Goal: Task Accomplishment & Management: Manage account settings

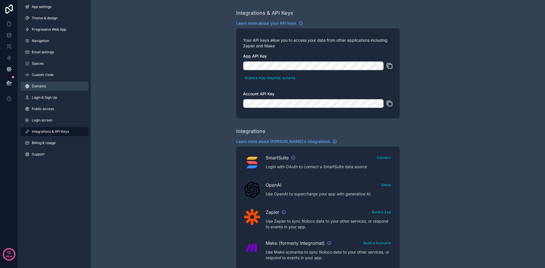
click at [42, 87] on span "Domains" at bounding box center [39, 86] width 14 height 5
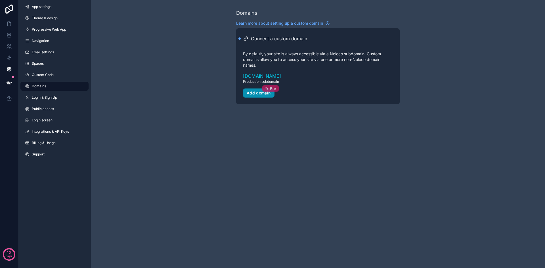
click at [275, 88] on span "Pro" at bounding box center [273, 88] width 6 height 5
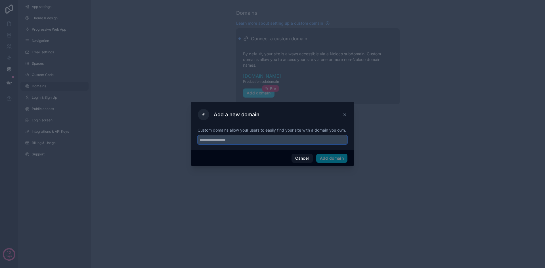
click at [254, 141] on input "text" at bounding box center [273, 139] width 150 height 9
type input "**********"
click at [335, 160] on button "Add domain" at bounding box center [332, 158] width 32 height 9
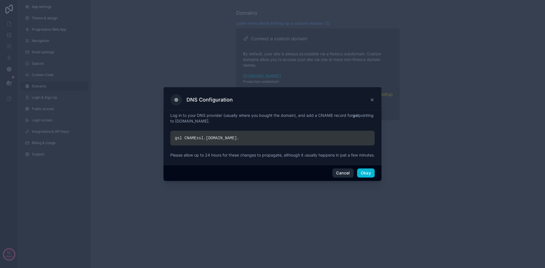
click at [338, 177] on button "Cancel" at bounding box center [342, 173] width 21 height 9
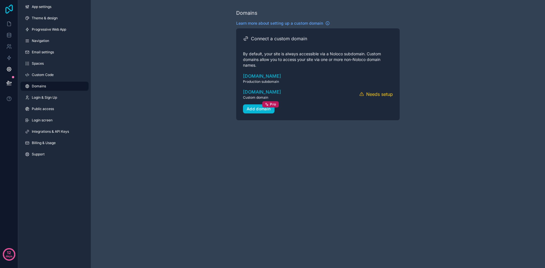
click at [12, 9] on icon at bounding box center [8, 9] width 11 height 9
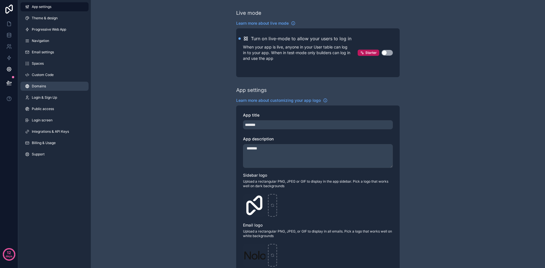
click at [42, 85] on span "Domains" at bounding box center [39, 86] width 14 height 5
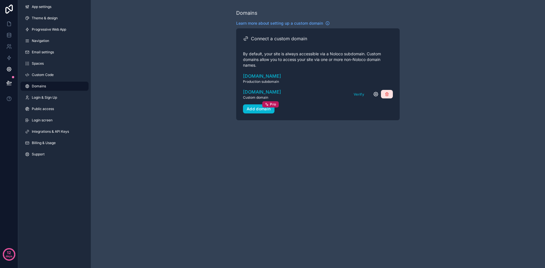
click at [386, 92] on icon "scrollable content" at bounding box center [387, 94] width 5 height 5
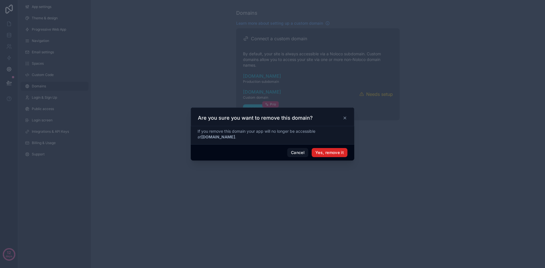
click at [332, 152] on button "Yes, remove it" at bounding box center [330, 152] width 36 height 9
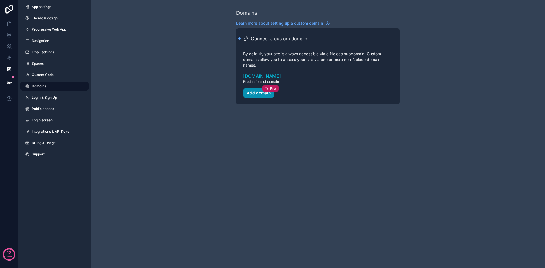
click at [259, 95] on div "Add domain Pro" at bounding box center [259, 93] width 24 height 5
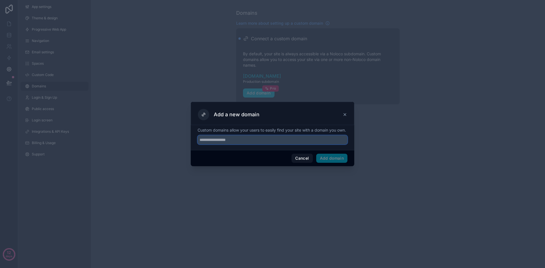
click at [216, 142] on input "text" at bounding box center [273, 139] width 150 height 9
type input "**********"
click at [337, 163] on button "Add domain" at bounding box center [332, 158] width 32 height 9
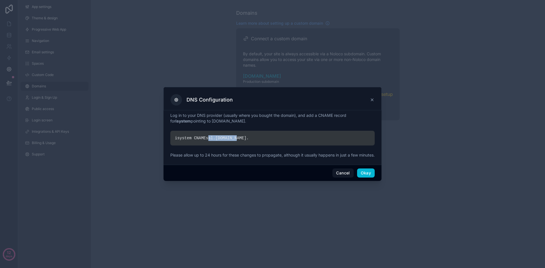
drag, startPoint x: 234, startPoint y: 135, endPoint x: 205, endPoint y: 136, distance: 28.7
click at [205, 136] on div "isystem CNAME ssl. noloco.co ." at bounding box center [272, 138] width 204 height 15
copy div "ssl. noloco.co"
click at [367, 178] on button "Okay" at bounding box center [366, 173] width 18 height 9
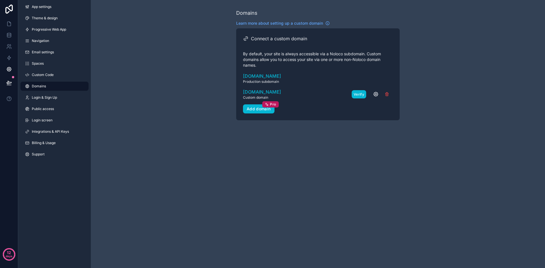
click at [359, 95] on button "Verify" at bounding box center [359, 94] width 14 height 8
click at [376, 94] on icon "scrollable content" at bounding box center [376, 94] width 6 height 6
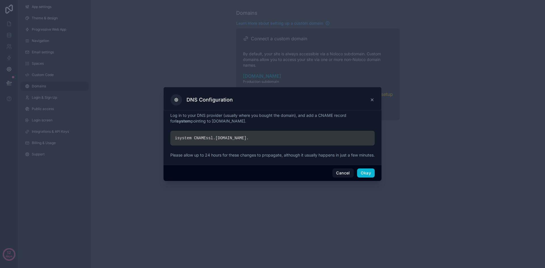
click at [372, 98] on icon at bounding box center [372, 100] width 5 height 5
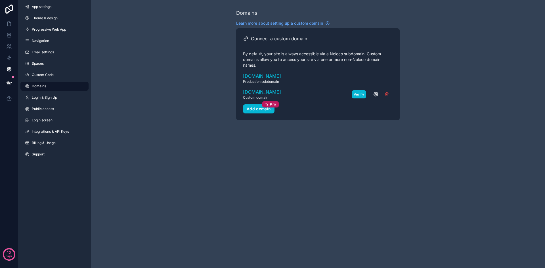
click at [354, 94] on button "Verify" at bounding box center [359, 94] width 14 height 8
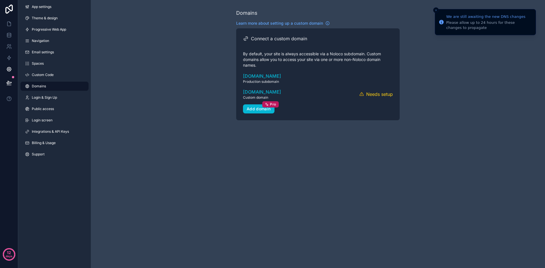
click at [493, 60] on div "Domains Learn more about setting up a custom domain Connect a custom domain By …" at bounding box center [318, 64] width 454 height 129
click at [437, 8] on button "Close toast" at bounding box center [436, 10] width 6 height 6
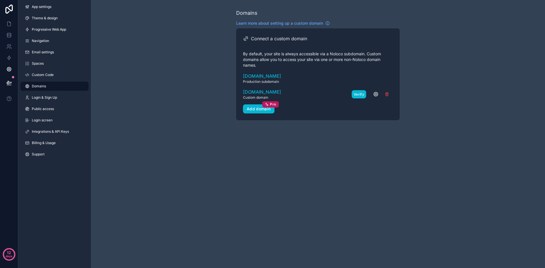
click at [356, 94] on button "Verify" at bounding box center [359, 94] width 14 height 8
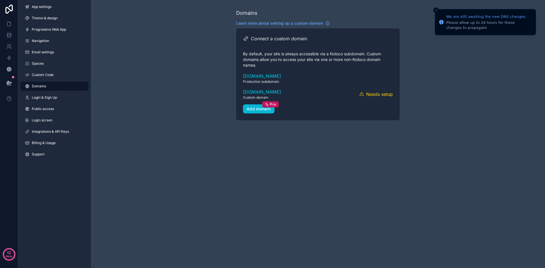
click at [436, 11] on icon "Close toast" at bounding box center [435, 10] width 3 height 3
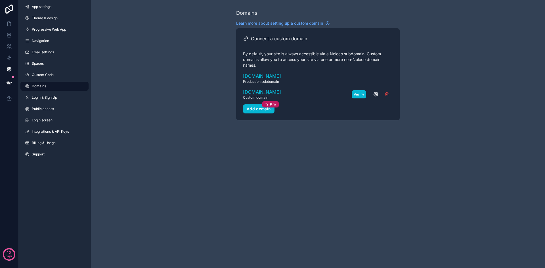
click at [358, 93] on button "Verify" at bounding box center [359, 94] width 14 height 8
click at [258, 107] on div "Add domain Pro" at bounding box center [259, 108] width 24 height 5
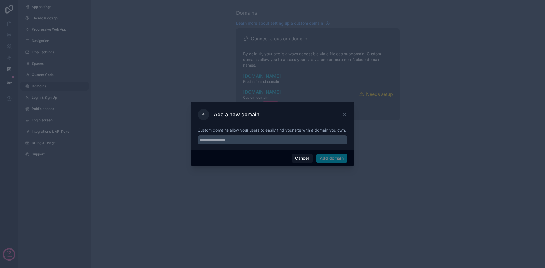
click at [346, 112] on icon at bounding box center [345, 114] width 5 height 5
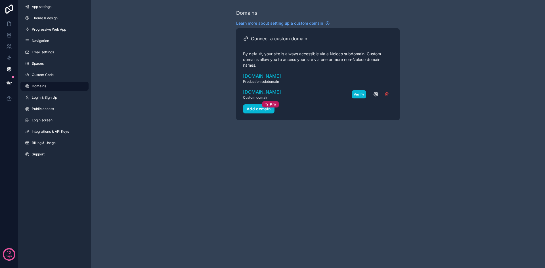
click at [358, 95] on button "Verify" at bounding box center [359, 94] width 14 height 8
click at [359, 95] on button "Verify" at bounding box center [359, 94] width 14 height 8
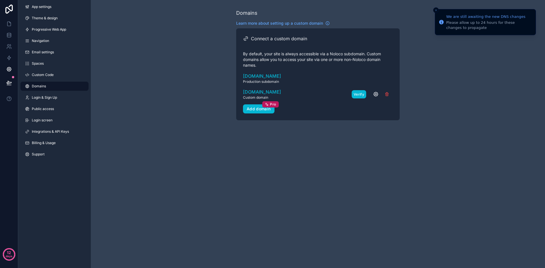
click at [354, 95] on button "Verify" at bounding box center [359, 94] width 14 height 8
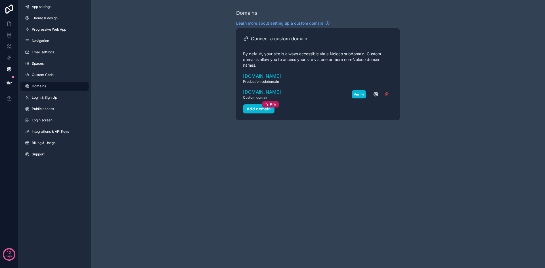
click at [355, 95] on button "Verify" at bounding box center [359, 94] width 14 height 8
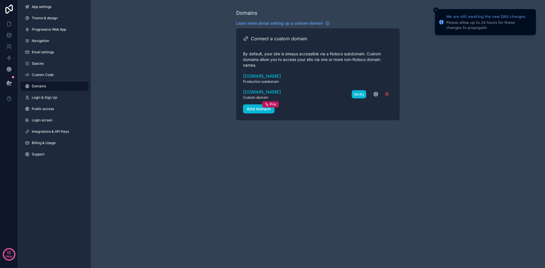
click at [355, 95] on button "Verify" at bounding box center [359, 94] width 14 height 8
click at [437, 10] on icon "Close toast" at bounding box center [435, 10] width 3 height 3
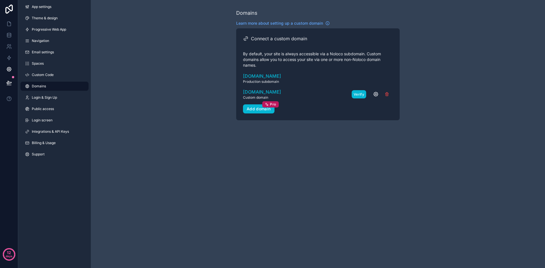
click at [358, 94] on button "Verify" at bounding box center [359, 94] width 14 height 8
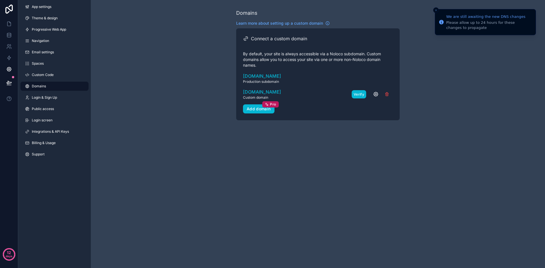
click at [356, 94] on button "Verify" at bounding box center [359, 94] width 14 height 8
click at [435, 11] on div "We are still awaiting the new DNS changes Please allow up to 24 hours for these…" at bounding box center [272, 134] width 545 height 268
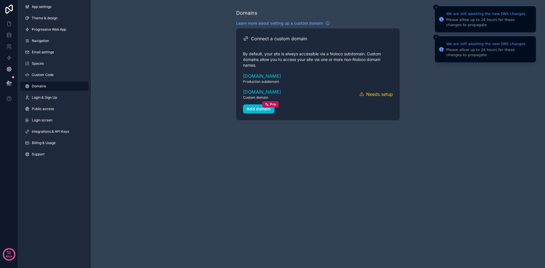
click at [437, 7] on icon "Close toast" at bounding box center [435, 7] width 3 height 3
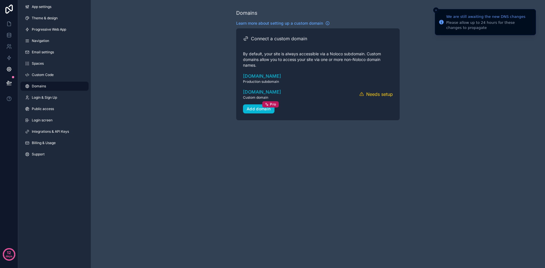
click at [434, 11] on button "Close toast" at bounding box center [436, 10] width 6 height 6
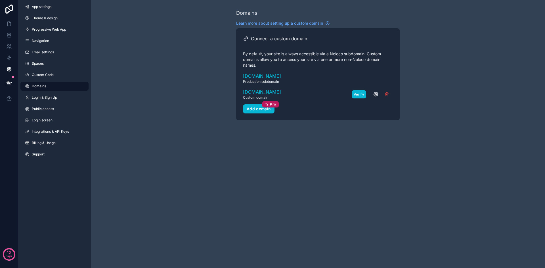
click at [357, 97] on button "Verify" at bounding box center [359, 94] width 14 height 8
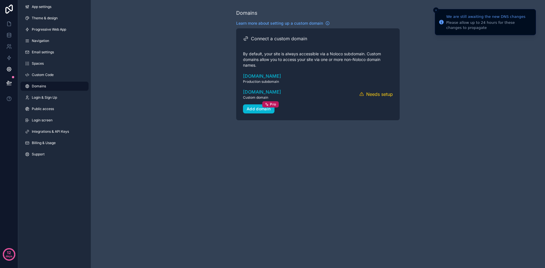
click at [436, 12] on button "Close toast" at bounding box center [436, 10] width 6 height 6
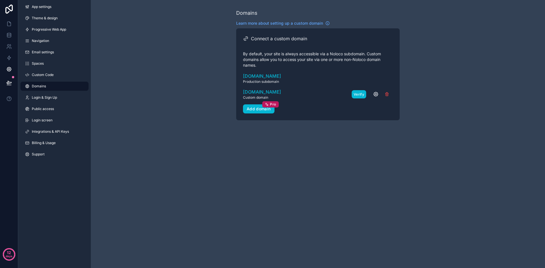
click at [360, 97] on button "Verify" at bounding box center [359, 94] width 14 height 8
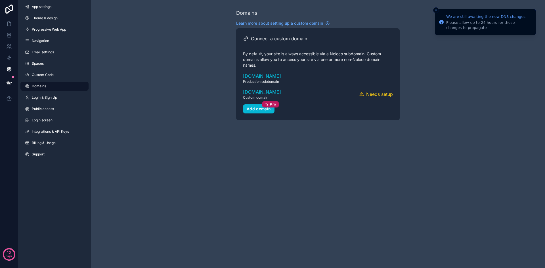
click at [437, 9] on icon "Close toast" at bounding box center [435, 10] width 3 height 3
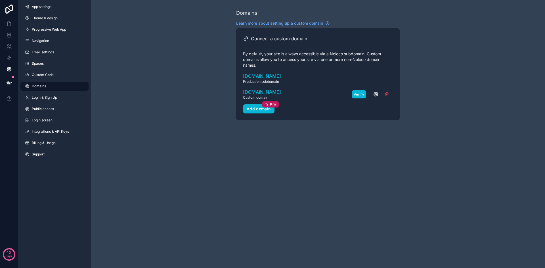
click at [356, 94] on button "Verify" at bounding box center [359, 94] width 14 height 8
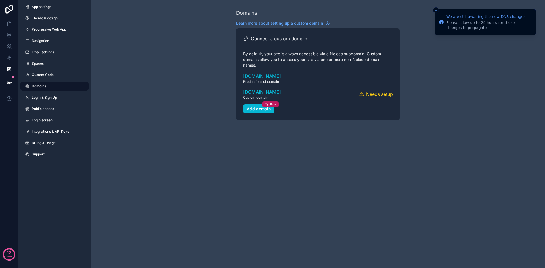
click at [434, 11] on button "Close toast" at bounding box center [436, 10] width 6 height 6
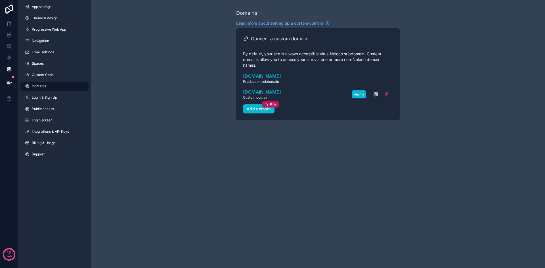
click at [357, 94] on button "Verify" at bounding box center [359, 94] width 14 height 8
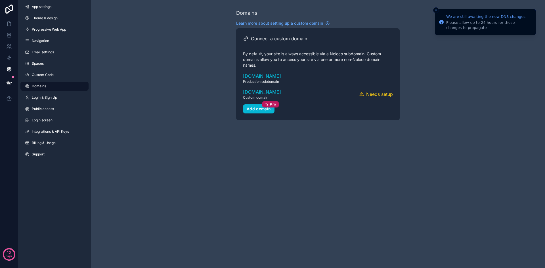
click at [437, 11] on icon "Close toast" at bounding box center [435, 10] width 3 height 3
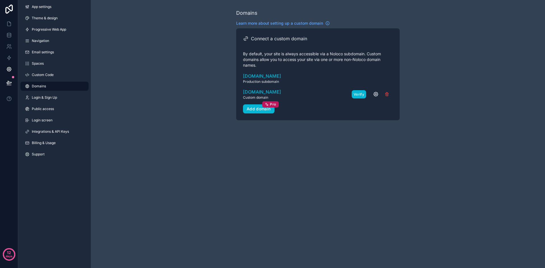
click at [355, 95] on button "Verify" at bounding box center [359, 94] width 14 height 8
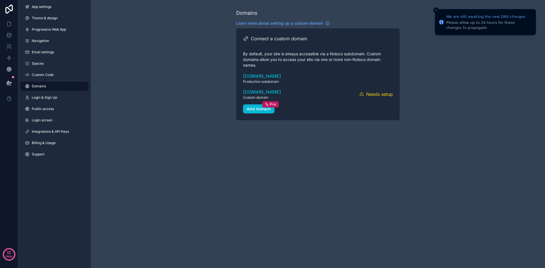
click at [436, 9] on icon "Close toast" at bounding box center [435, 10] width 3 height 3
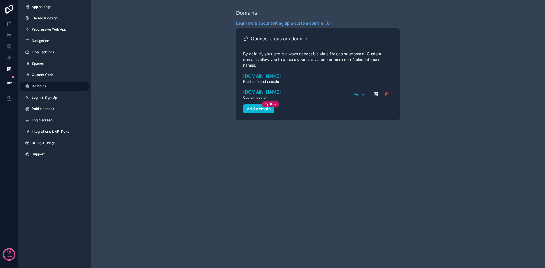
click at [376, 94] on icon "scrollable content" at bounding box center [375, 94] width 1 height 1
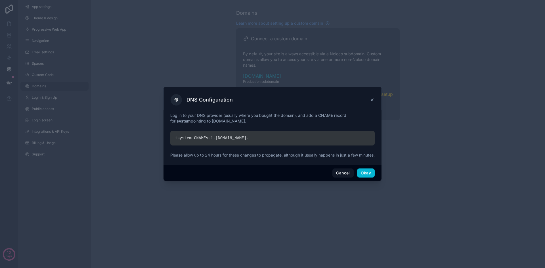
click at [372, 98] on icon at bounding box center [372, 100] width 5 height 5
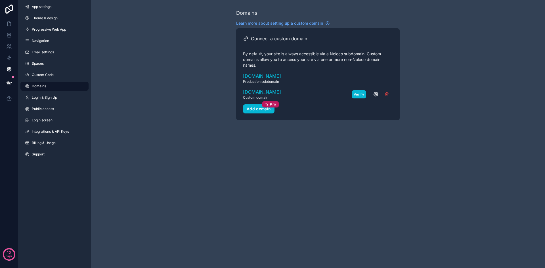
click at [356, 93] on button "Verify" at bounding box center [359, 94] width 14 height 8
click at [356, 97] on button "Verify" at bounding box center [359, 94] width 14 height 8
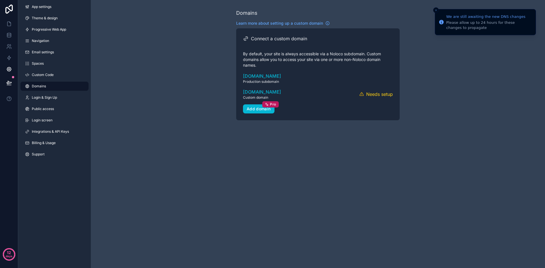
click at [436, 10] on icon "Close toast" at bounding box center [435, 10] width 3 height 3
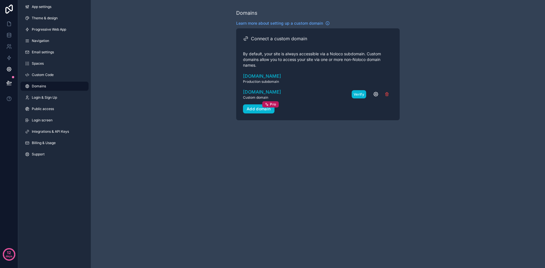
click at [355, 95] on button "Verify" at bounding box center [359, 94] width 14 height 8
click at [355, 93] on button "Verify" at bounding box center [359, 94] width 14 height 8
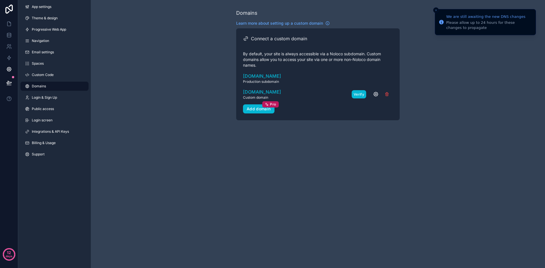
click at [357, 94] on button "Verify" at bounding box center [359, 94] width 14 height 8
click at [358, 94] on button "Verify" at bounding box center [359, 94] width 14 height 8
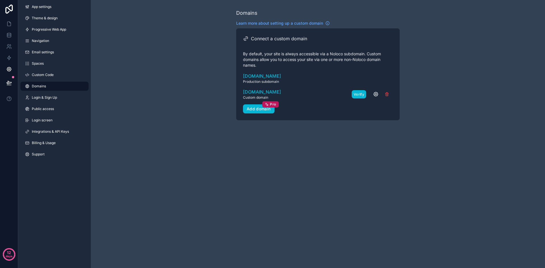
click at [355, 93] on button "Verify" at bounding box center [359, 94] width 14 height 8
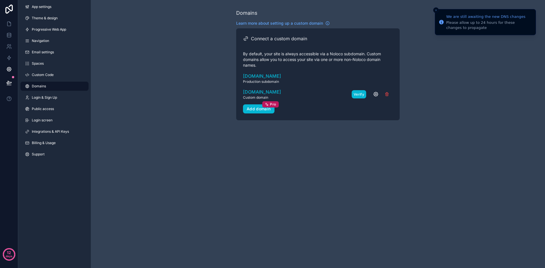
click at [359, 94] on button "Verify" at bounding box center [359, 94] width 14 height 8
click at [359, 94] on div "scrollable content" at bounding box center [375, 94] width 35 height 9
click at [359, 94] on button "Verify" at bounding box center [359, 94] width 14 height 8
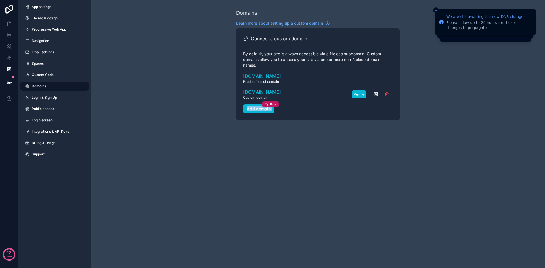
click at [359, 94] on div "Verify" at bounding box center [372, 94] width 41 height 9
click at [359, 94] on button "Verify" at bounding box center [359, 94] width 14 height 8
click at [359, 94] on div "Verify" at bounding box center [372, 94] width 41 height 9
click at [359, 94] on button "Verify" at bounding box center [359, 94] width 14 height 8
click at [359, 94] on div "scrollable content" at bounding box center [375, 94] width 35 height 9
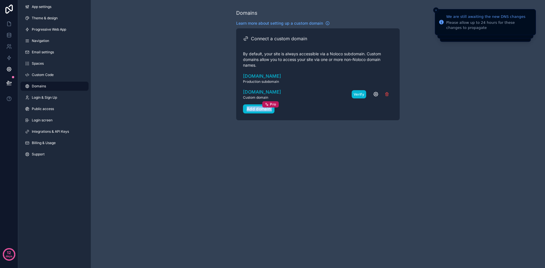
click at [359, 94] on button "Verify" at bounding box center [359, 94] width 14 height 8
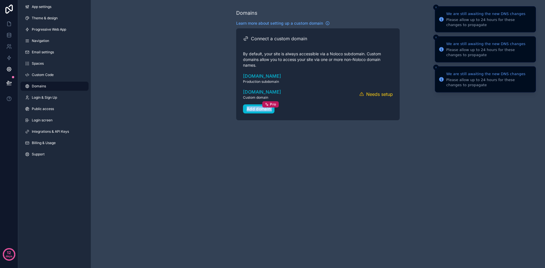
click at [436, 7] on icon "Close toast" at bounding box center [435, 7] width 3 height 3
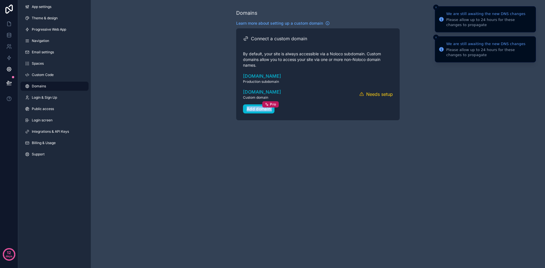
click at [436, 7] on icon "Close toast" at bounding box center [435, 7] width 3 height 3
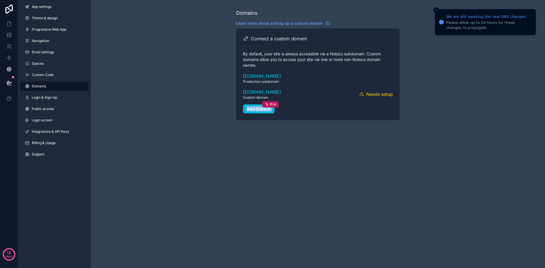
click at [436, 7] on button "Close toast" at bounding box center [436, 10] width 6 height 6
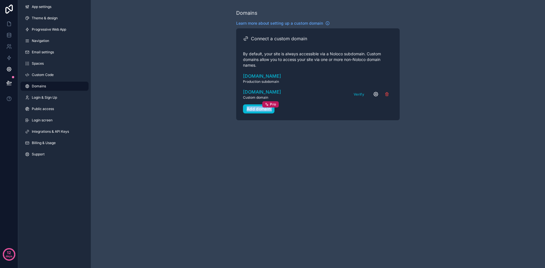
click at [374, 94] on icon "scrollable content" at bounding box center [376, 94] width 6 height 6
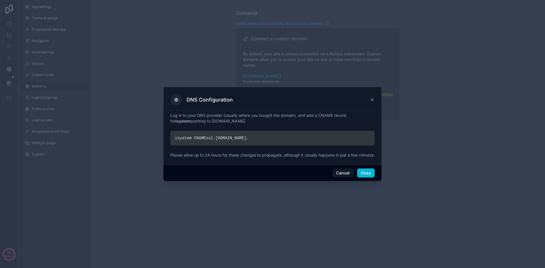
click at [177, 98] on icon at bounding box center [176, 100] width 5 height 5
click at [367, 177] on button "Okay" at bounding box center [366, 173] width 18 height 9
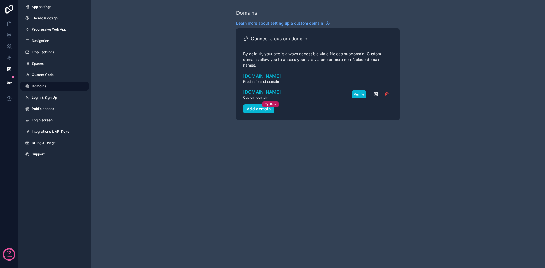
click at [360, 95] on button "Verify" at bounding box center [359, 94] width 14 height 8
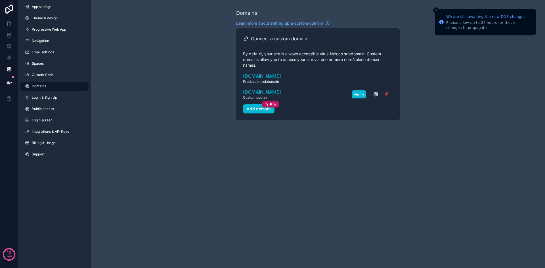
click at [357, 94] on button "Verify" at bounding box center [359, 94] width 14 height 8
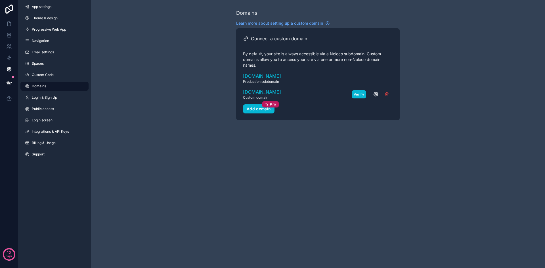
click at [355, 95] on button "Verify" at bounding box center [359, 94] width 14 height 8
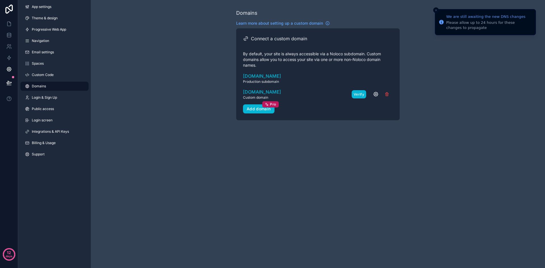
click at [355, 95] on button "Verify" at bounding box center [359, 94] width 14 height 8
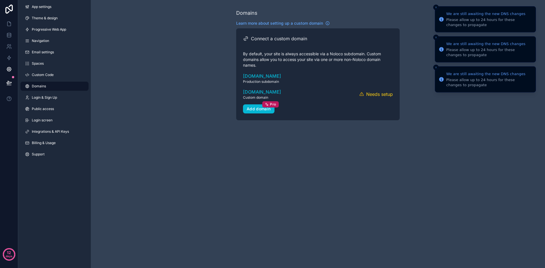
click at [435, 9] on icon "Close toast" at bounding box center [435, 7] width 3 height 3
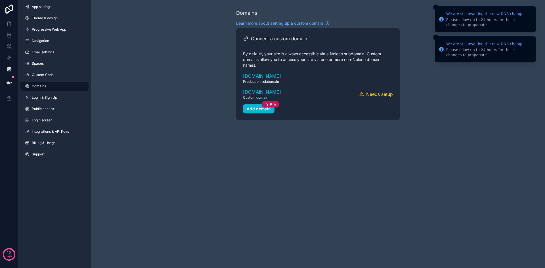
click at [435, 9] on icon "Close toast" at bounding box center [435, 7] width 3 height 3
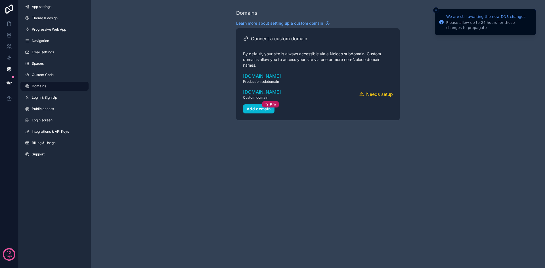
click at [435, 9] on icon "Close toast" at bounding box center [435, 10] width 3 height 3
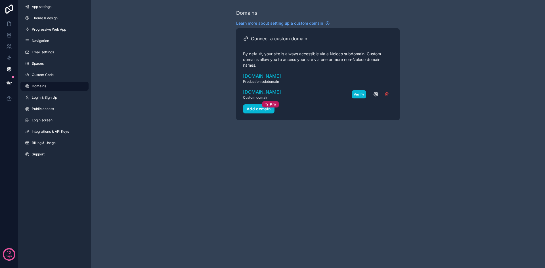
drag, startPoint x: 359, startPoint y: 93, endPoint x: 335, endPoint y: 103, distance: 26.2
click at [0, 0] on button "Verify" at bounding box center [0, 0] width 0 height 0
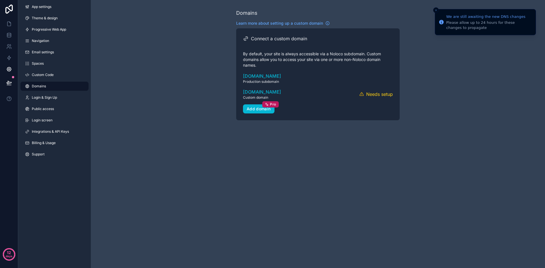
drag, startPoint x: 465, startPoint y: 71, endPoint x: 464, endPoint y: 56, distance: 14.5
click at [465, 69] on div "Domains Learn more about setting up a custom domain Connect a custom domain By …" at bounding box center [318, 64] width 454 height 129
click at [357, 95] on button "Verify" at bounding box center [359, 94] width 14 height 8
click at [436, 11] on icon "Close toast" at bounding box center [435, 10] width 3 height 3
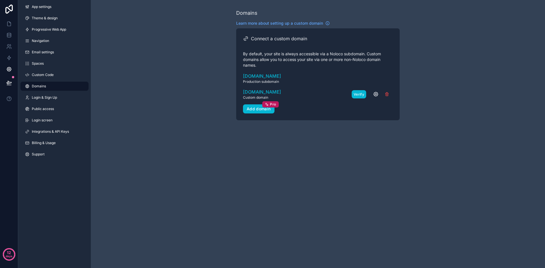
click at [357, 94] on button "Verify" at bounding box center [359, 94] width 14 height 8
click at [374, 95] on icon "scrollable content" at bounding box center [376, 94] width 4 height 4
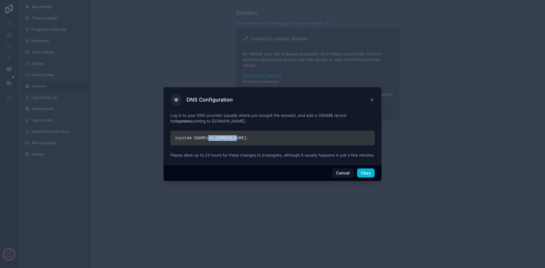
drag, startPoint x: 233, startPoint y: 135, endPoint x: 206, endPoint y: 135, distance: 27.3
click at [206, 135] on div "isystem CNAME ssl. noloco.co ." at bounding box center [272, 138] width 204 height 15
copy div "ssl. noloco.co"
click at [346, 176] on button "Cancel" at bounding box center [342, 173] width 21 height 9
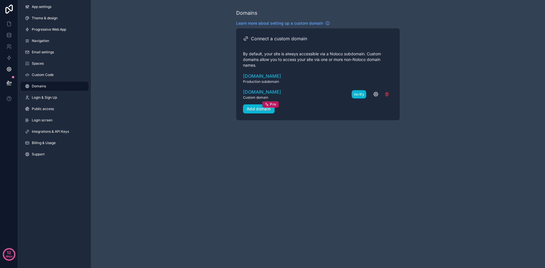
click at [355, 95] on button "Verify" at bounding box center [359, 94] width 14 height 8
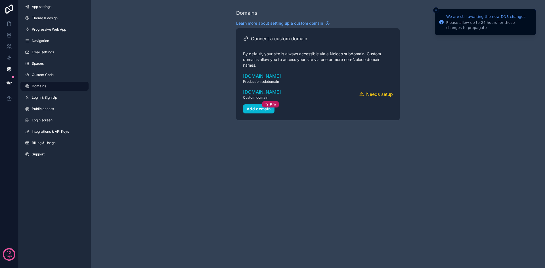
click at [436, 9] on li "We are still awaiting the new DNS changes Please allow up to 24 hours for these…" at bounding box center [485, 22] width 101 height 26
click at [437, 9] on icon "Close toast" at bounding box center [435, 10] width 3 height 3
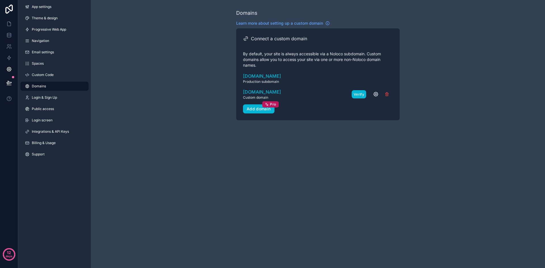
click at [358, 94] on button "Verify" at bounding box center [359, 94] width 14 height 8
click at [356, 95] on button "Verify" at bounding box center [359, 94] width 14 height 8
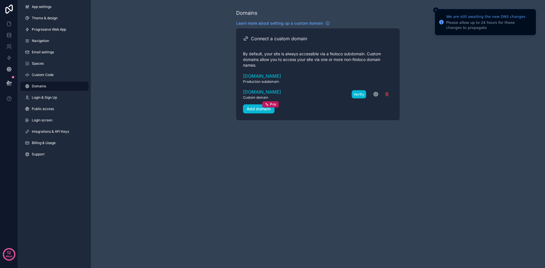
click at [356, 95] on button "Verify" at bounding box center [359, 94] width 14 height 8
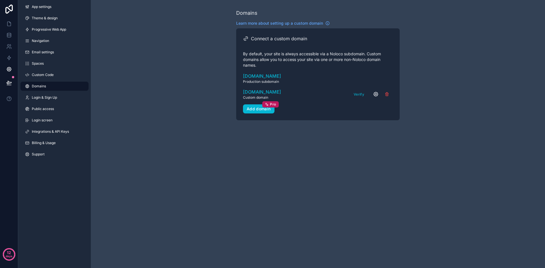
click at [376, 94] on icon "scrollable content" at bounding box center [376, 94] width 6 height 6
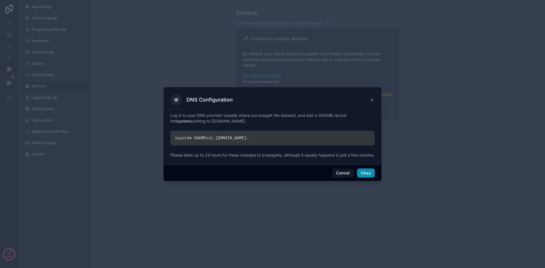
click at [368, 176] on button "Okay" at bounding box center [366, 173] width 18 height 9
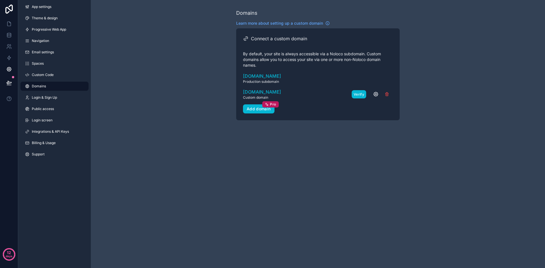
click at [357, 93] on button "Verify" at bounding box center [359, 94] width 14 height 8
click at [361, 93] on button "Verify" at bounding box center [359, 94] width 14 height 8
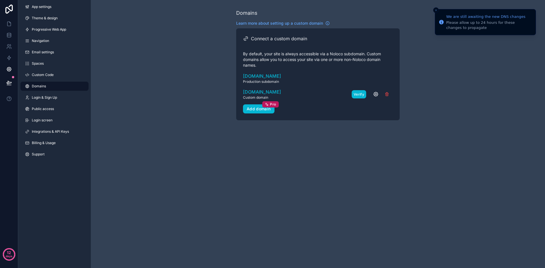
click at [358, 96] on button "Verify" at bounding box center [359, 94] width 14 height 8
click at [357, 95] on button "Verify" at bounding box center [359, 94] width 14 height 8
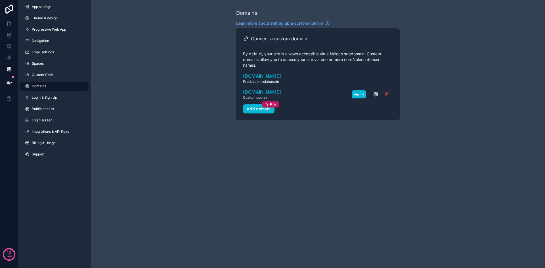
click at [358, 93] on button "Verify" at bounding box center [359, 94] width 14 height 8
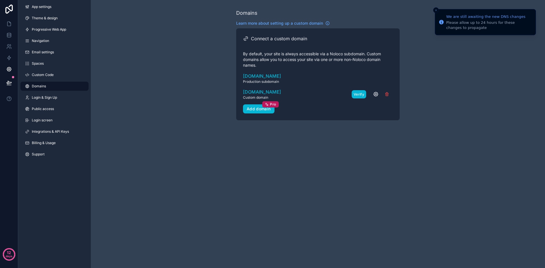
click at [356, 94] on button "Verify" at bounding box center [359, 94] width 14 height 8
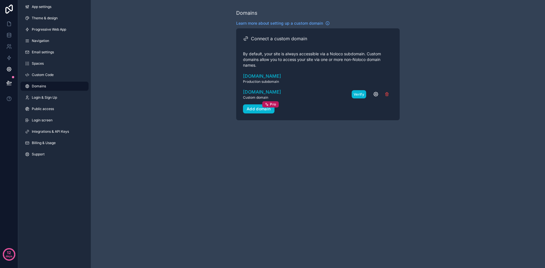
click at [358, 94] on button "Verify" at bounding box center [359, 94] width 14 height 8
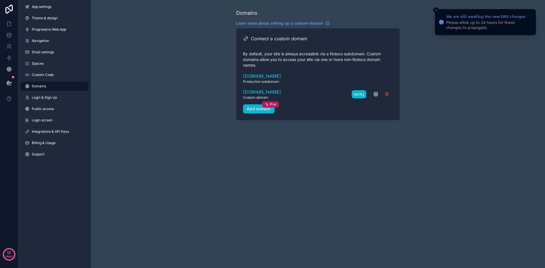
click at [357, 95] on button "Verify" at bounding box center [359, 94] width 14 height 8
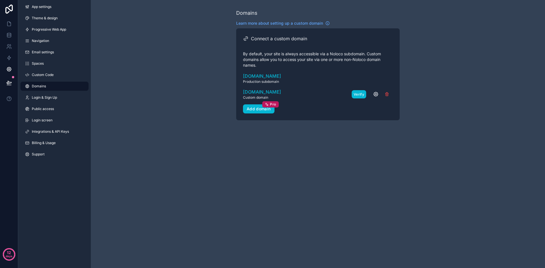
click at [357, 93] on button "Verify" at bounding box center [359, 94] width 14 height 8
click at [353, 93] on button "Verify" at bounding box center [359, 94] width 14 height 8
click at [357, 95] on button "Verify" at bounding box center [359, 94] width 14 height 8
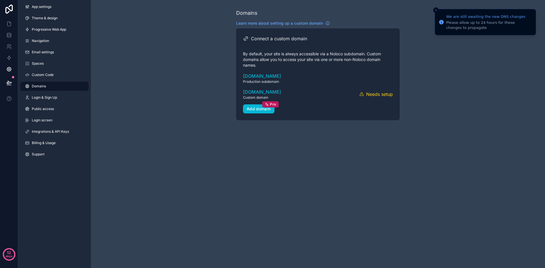
click at [435, 10] on icon "Close toast" at bounding box center [435, 10] width 3 height 3
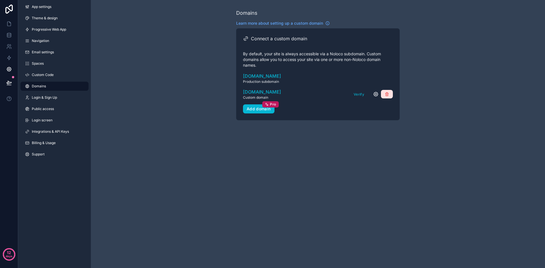
click at [388, 95] on icon "scrollable content" at bounding box center [387, 94] width 3 height 3
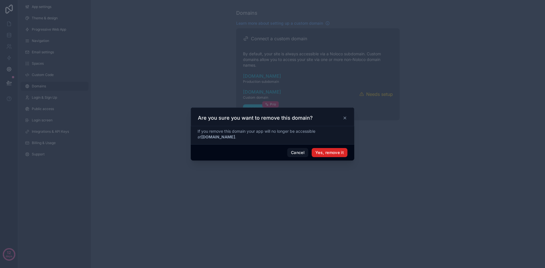
click at [334, 152] on button "Yes, remove it" at bounding box center [330, 152] width 36 height 9
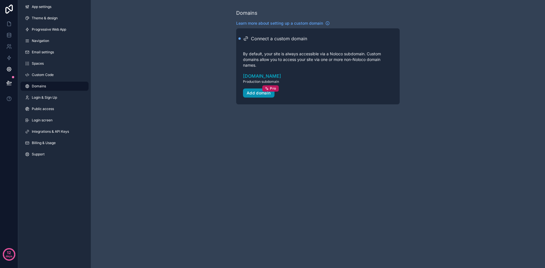
click at [248, 92] on div "Add domain Pro" at bounding box center [259, 93] width 24 height 5
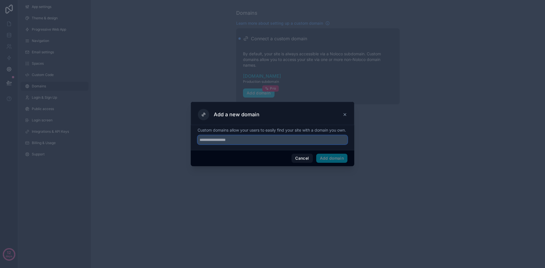
drag, startPoint x: 233, startPoint y: 142, endPoint x: 233, endPoint y: 138, distance: 4.0
click at [233, 140] on input "text" at bounding box center [273, 139] width 150 height 9
type input "**********"
click at [332, 163] on button "Add domain" at bounding box center [332, 158] width 32 height 9
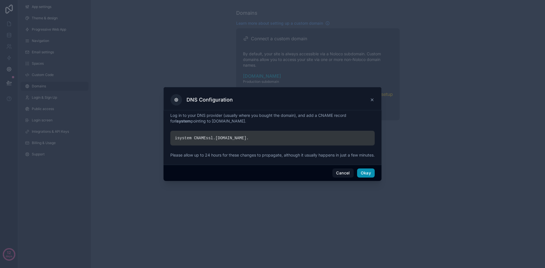
click at [364, 174] on button "Okay" at bounding box center [366, 173] width 18 height 9
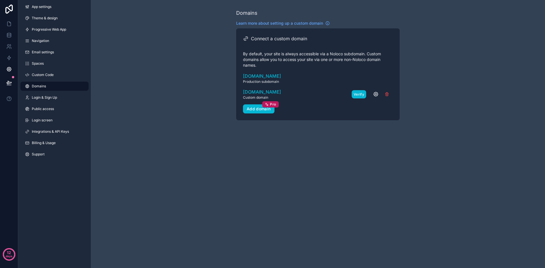
click at [356, 94] on button "Verify" at bounding box center [359, 94] width 14 height 8
click at [388, 96] on icon "scrollable content" at bounding box center [387, 94] width 5 height 5
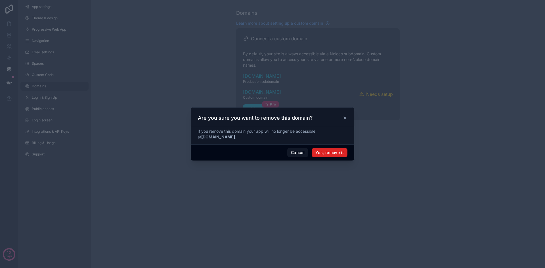
click at [339, 154] on button "Yes, remove it" at bounding box center [330, 152] width 36 height 9
